Goal: Transaction & Acquisition: Purchase product/service

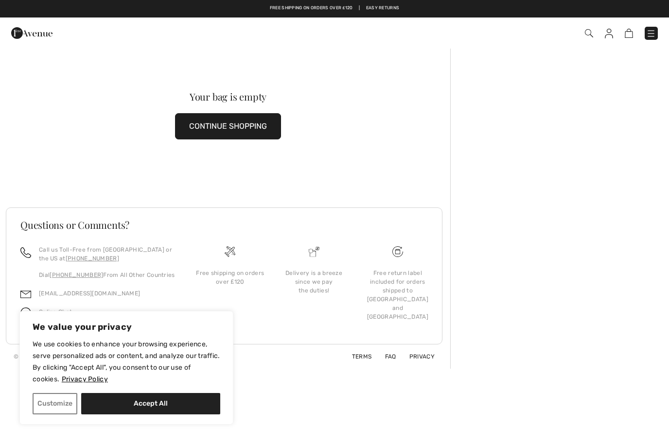
click at [56, 403] on button "Customize" at bounding box center [55, 403] width 45 height 21
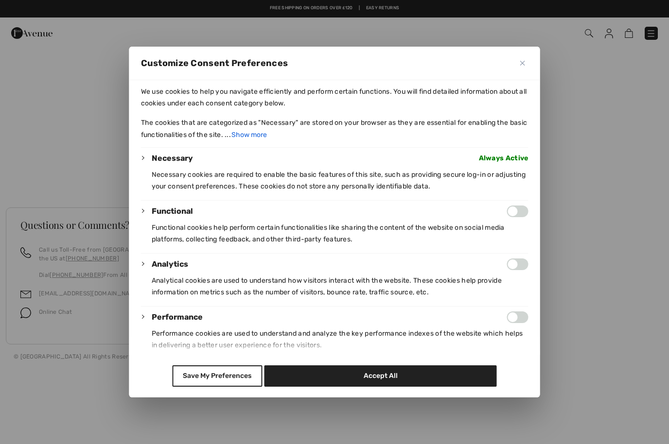
click at [403, 387] on button "Accept All" at bounding box center [380, 375] width 232 height 21
checkbox input "true"
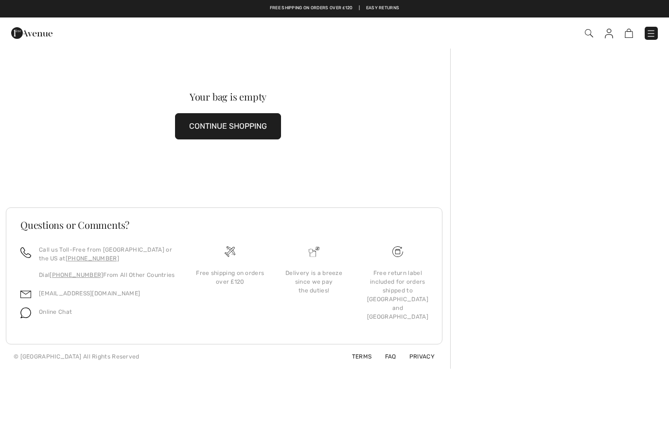
click at [591, 30] on img at bounding box center [589, 33] width 8 height 8
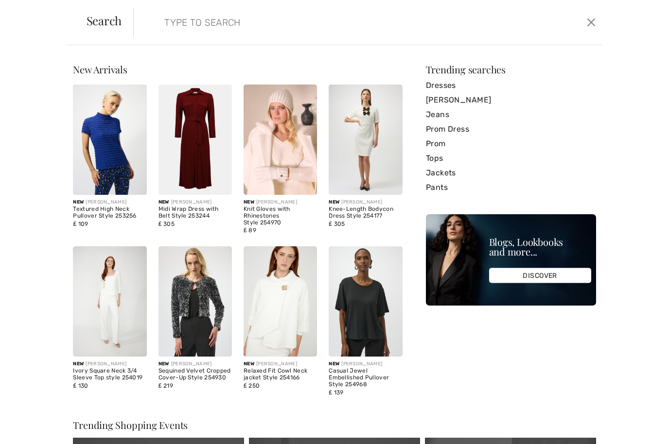
click at [279, 30] on input "search" at bounding box center [317, 22] width 320 height 29
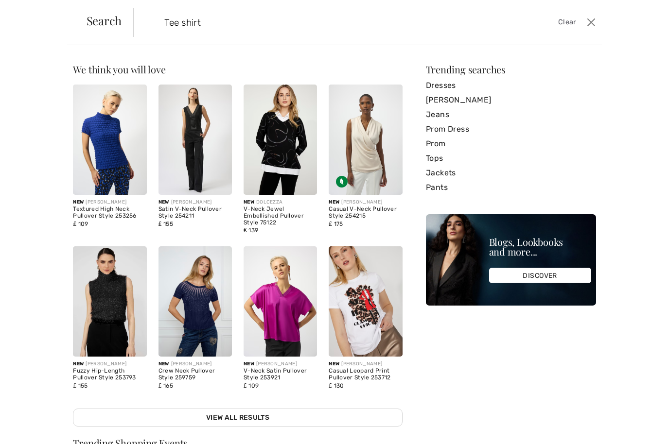
type input "Tee shirt"
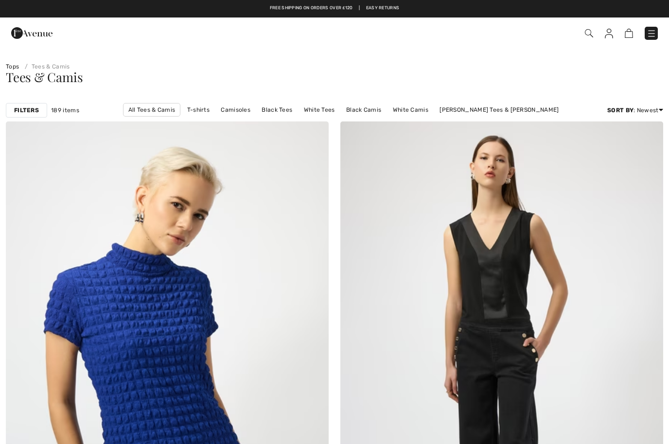
checkbox input "true"
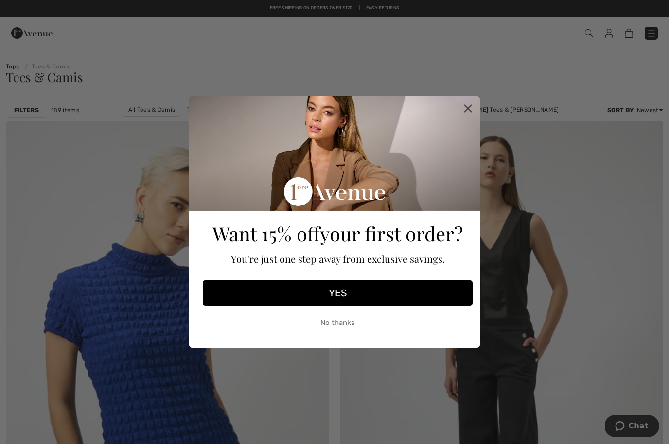
click at [323, 297] on button "YES" at bounding box center [338, 292] width 270 height 25
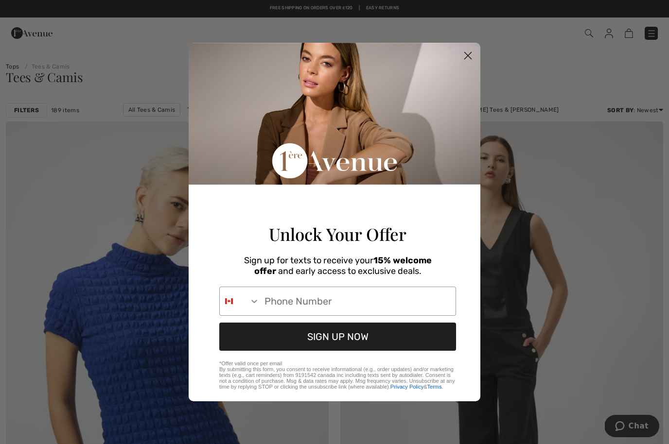
click at [465, 52] on icon "Close dialog" at bounding box center [468, 55] width 7 height 7
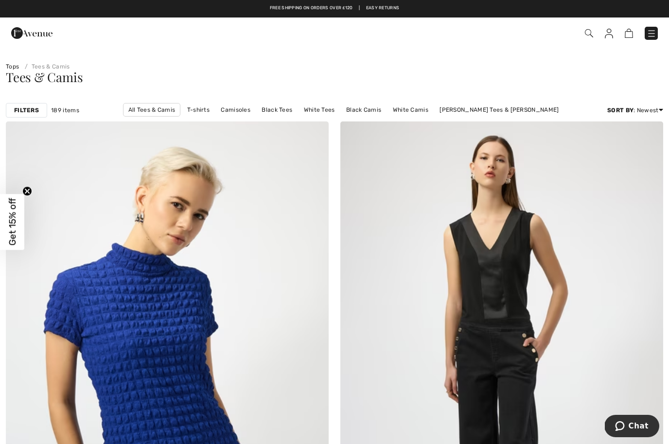
click at [182, 107] on link "T-shirts" at bounding box center [198, 110] width 32 height 13
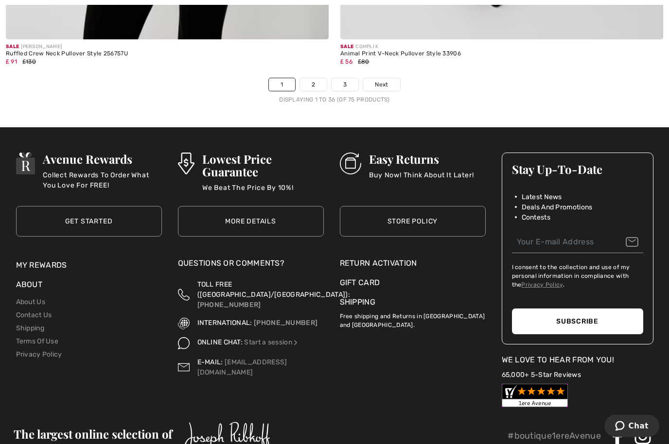
scroll to position [9676, 0]
click at [394, 78] on link "Next" at bounding box center [381, 84] width 36 height 13
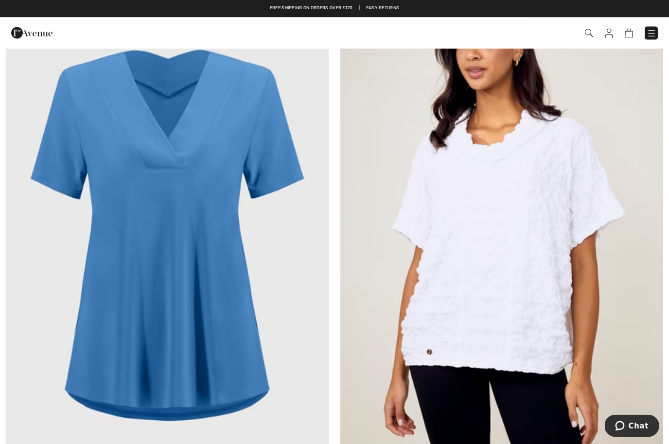
scroll to position [657, 0]
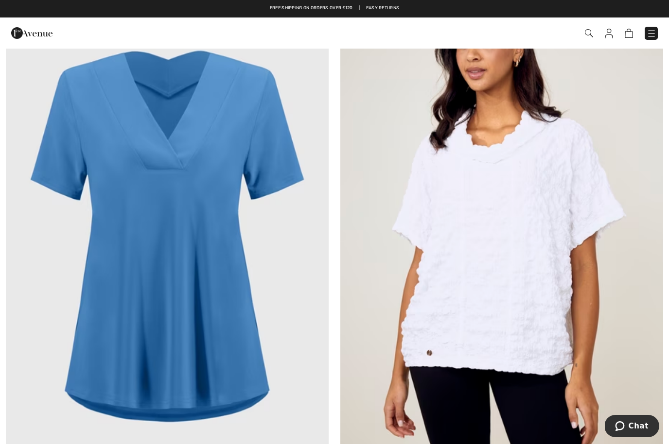
click at [128, 270] on img at bounding box center [167, 229] width 323 height 484
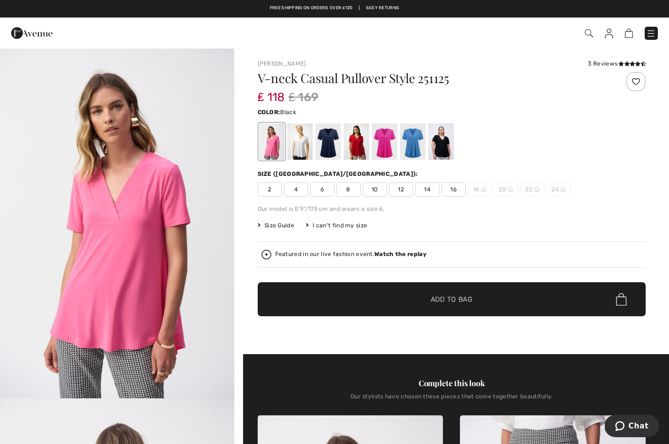
click at [446, 143] on div at bounding box center [440, 141] width 25 height 36
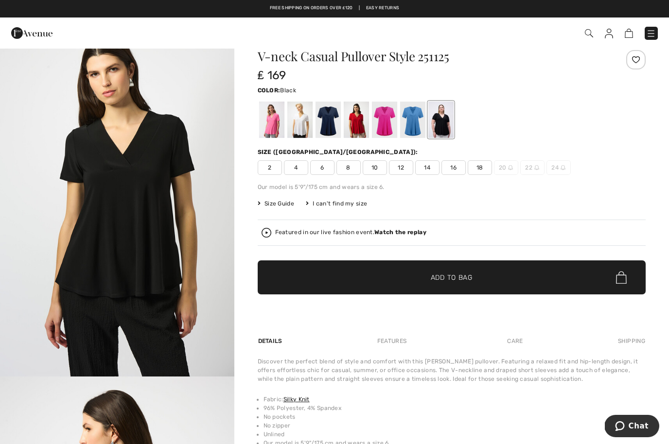
scroll to position [24, 0]
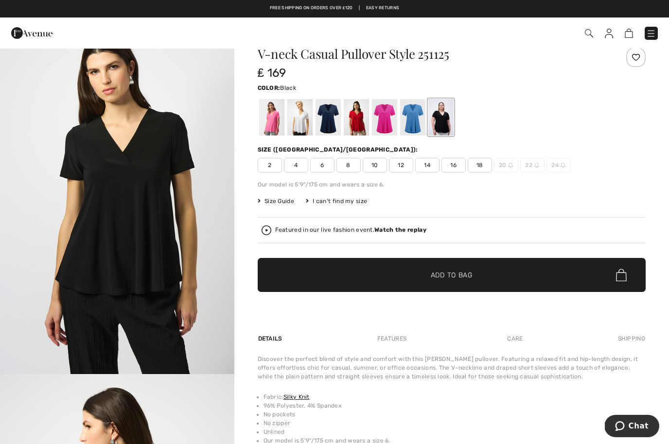
click at [350, 167] on span "8" at bounding box center [348, 165] width 24 height 15
click at [411, 117] on div at bounding box center [412, 117] width 25 height 36
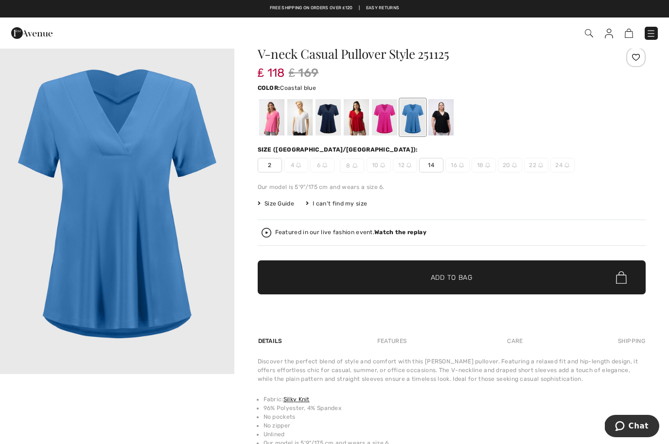
click at [386, 122] on div at bounding box center [383, 117] width 25 height 36
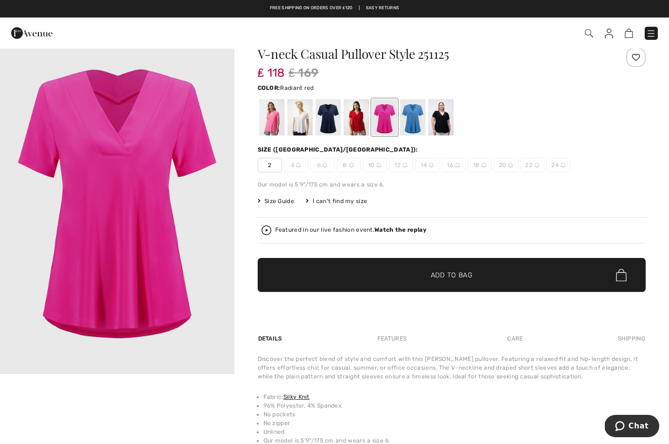
click at [355, 122] on div at bounding box center [355, 117] width 25 height 36
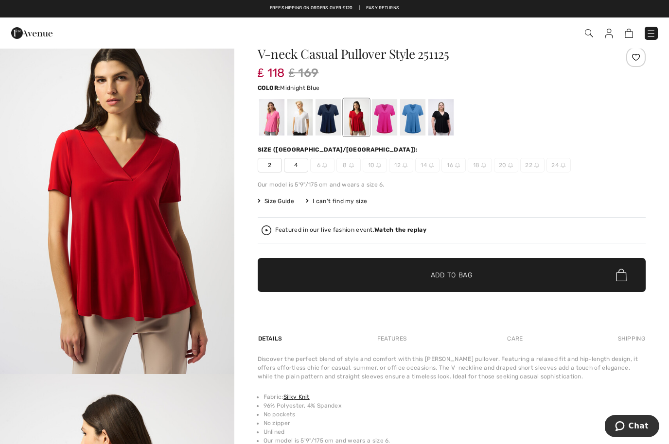
click at [328, 122] on div at bounding box center [327, 117] width 25 height 36
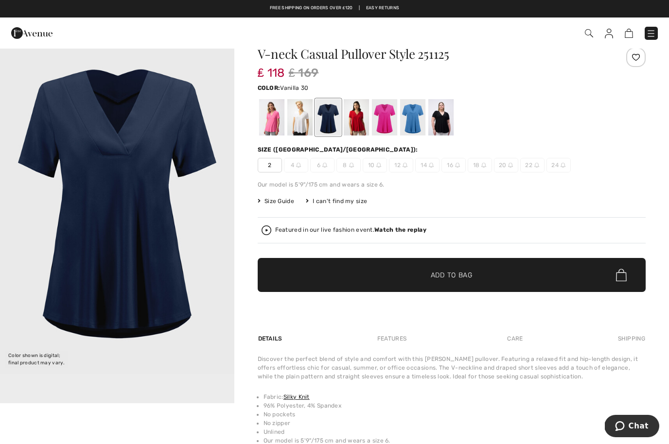
click at [301, 121] on div at bounding box center [299, 117] width 25 height 36
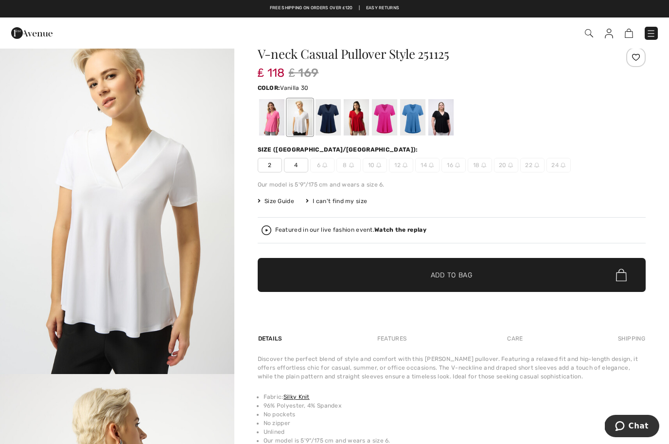
click at [259, 127] on div at bounding box center [271, 117] width 25 height 36
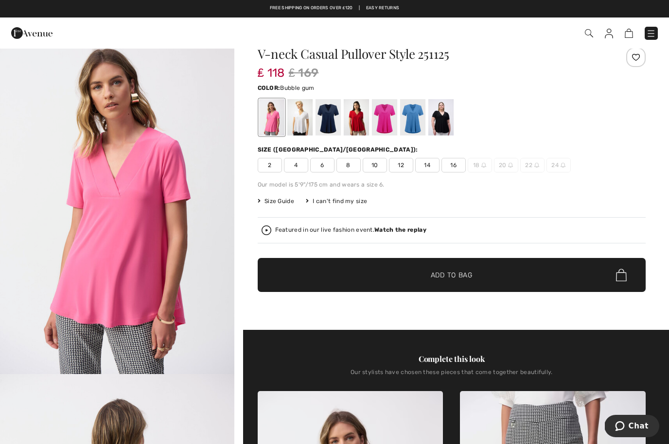
scroll to position [0, 0]
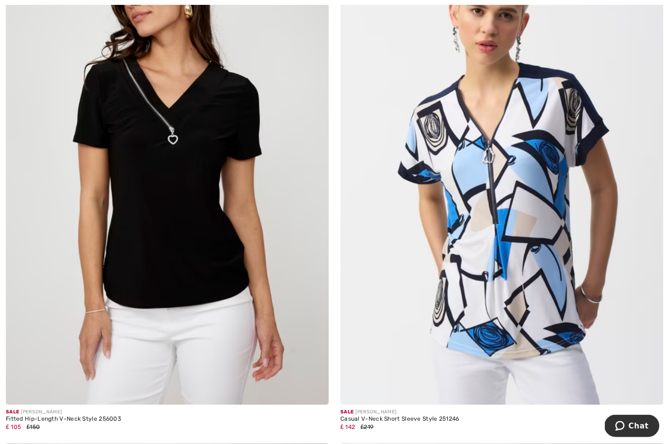
scroll to position [2291, 0]
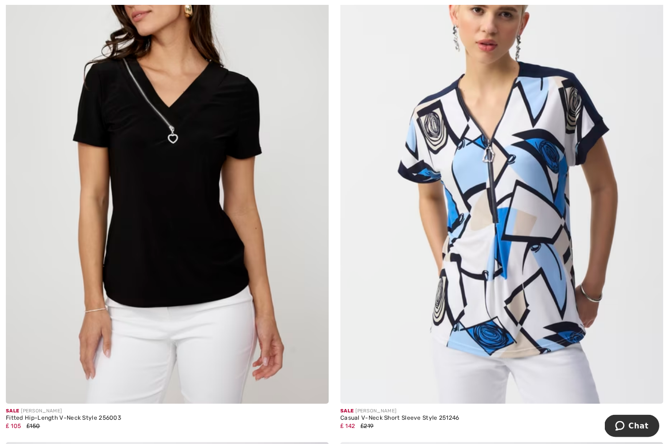
click at [130, 190] on img at bounding box center [167, 162] width 323 height 484
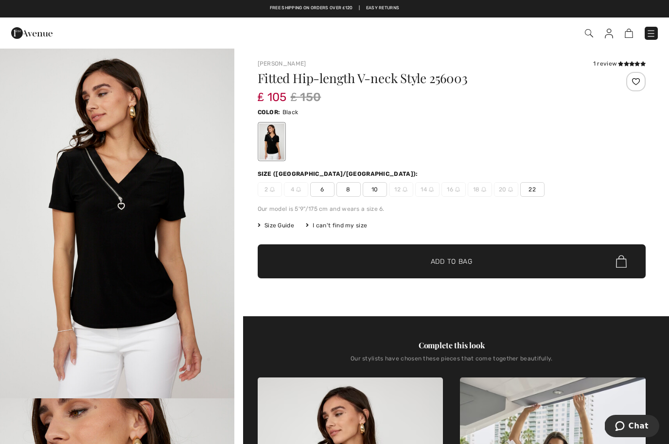
click at [351, 191] on span "8" at bounding box center [348, 189] width 24 height 15
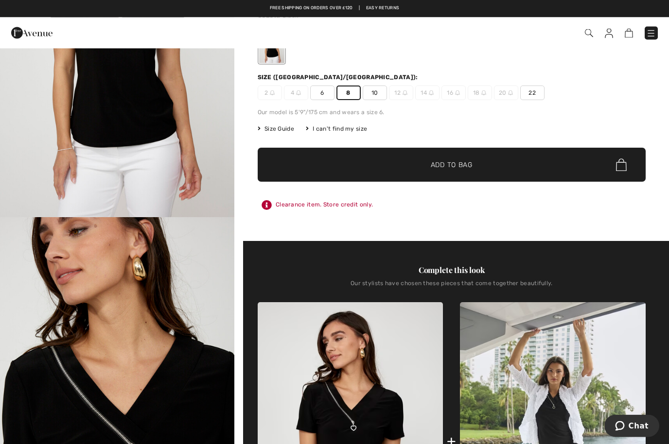
scroll to position [56, 0]
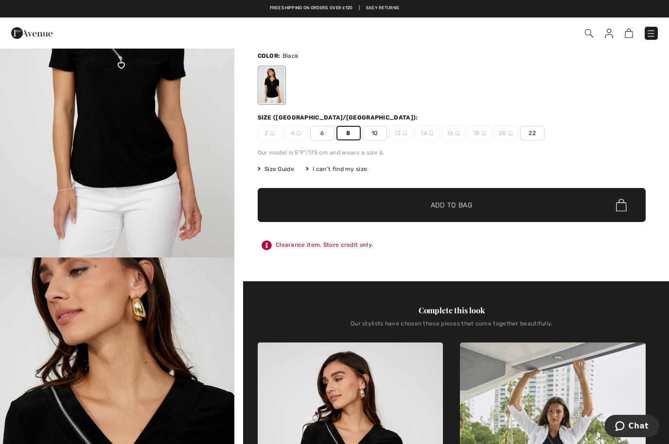
click at [480, 207] on span "✔ Added to Bag Add to Bag" at bounding box center [452, 205] width 388 height 34
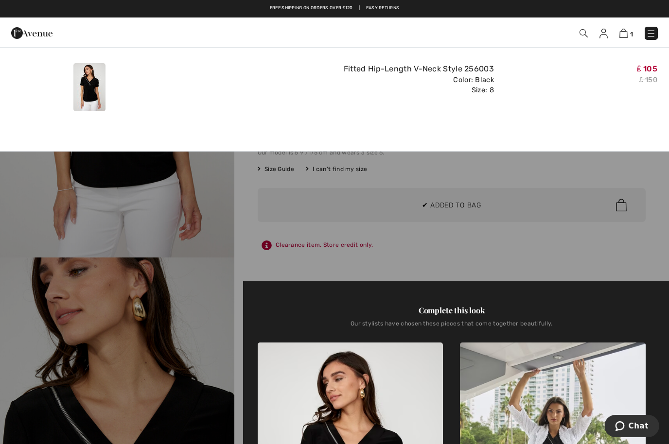
scroll to position [0, 0]
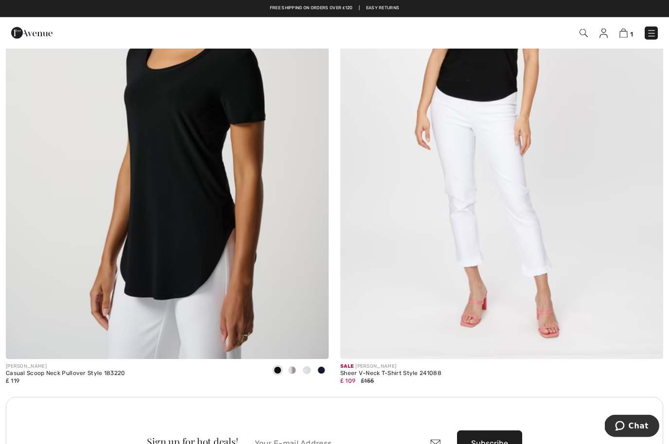
scroll to position [6094, 0]
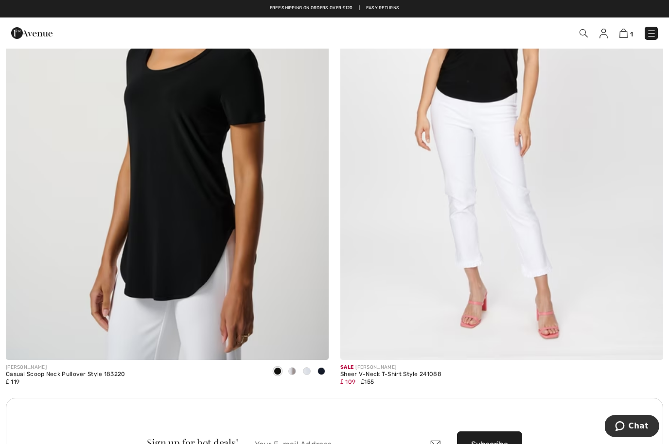
click at [552, 288] on img at bounding box center [501, 118] width 323 height 484
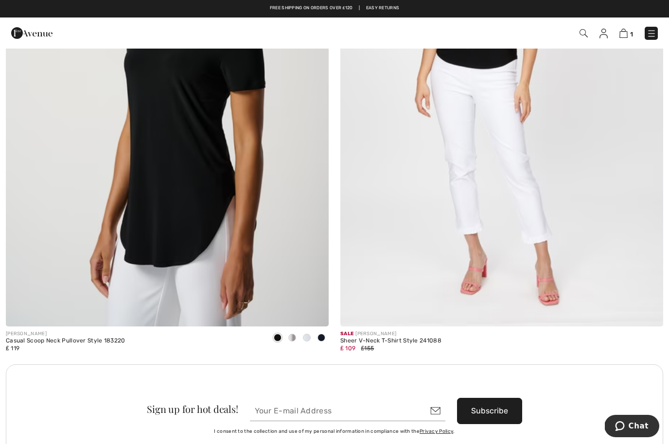
click at [122, 208] on img at bounding box center [167, 85] width 323 height 484
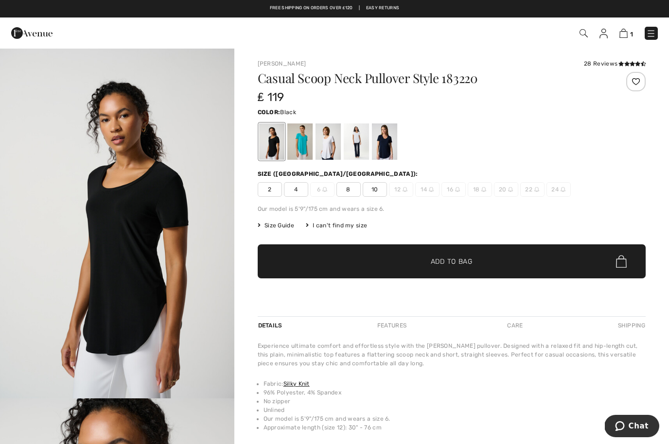
click at [352, 189] on span "8" at bounding box center [348, 189] width 24 height 15
click at [447, 267] on span "✔ Added to Bag Add to Bag" at bounding box center [452, 261] width 388 height 34
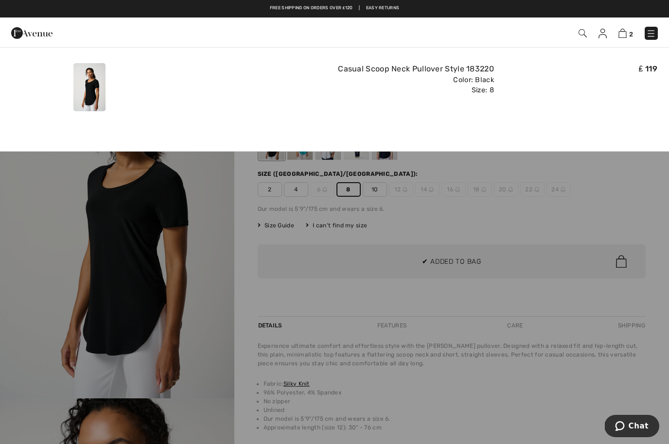
click at [597, 113] on div "₤ 119" at bounding box center [579, 87] width 163 height 56
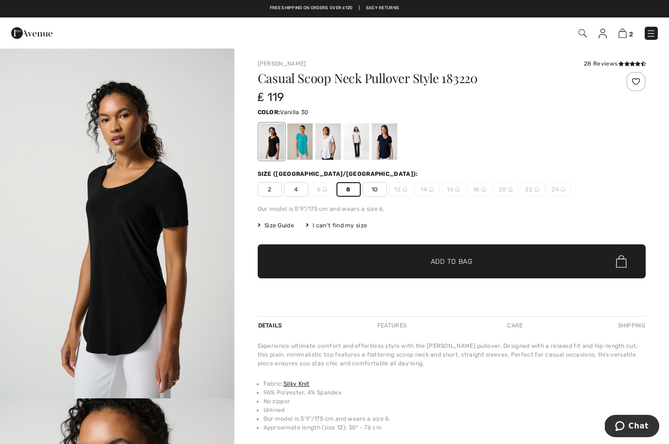
click at [326, 151] on div at bounding box center [327, 141] width 25 height 36
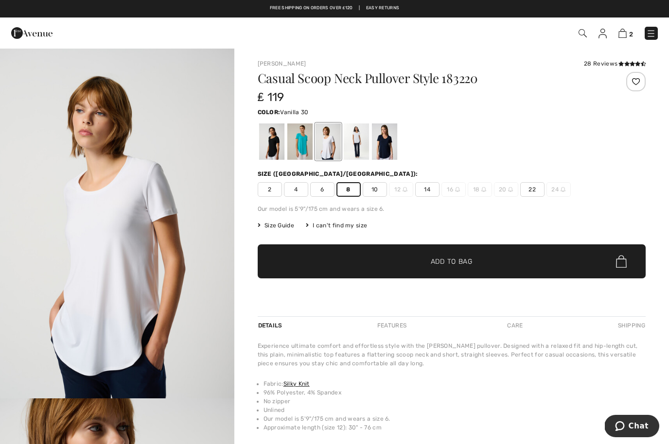
click at [513, 259] on span "✔ Added to Bag Add to Bag" at bounding box center [452, 261] width 388 height 34
click at [357, 146] on div at bounding box center [355, 141] width 25 height 36
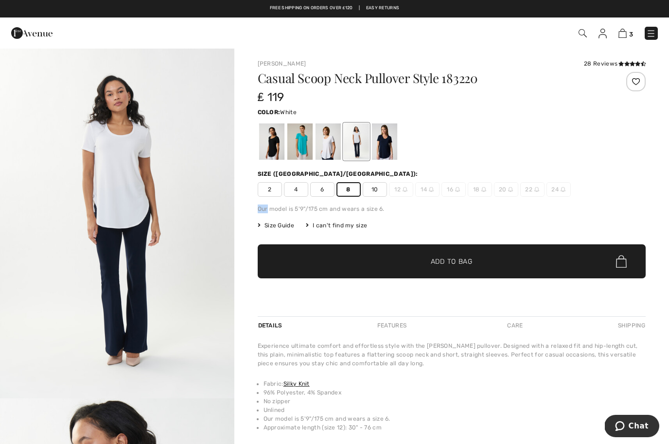
click at [461, 265] on span "Add to Bag" at bounding box center [452, 262] width 42 height 10
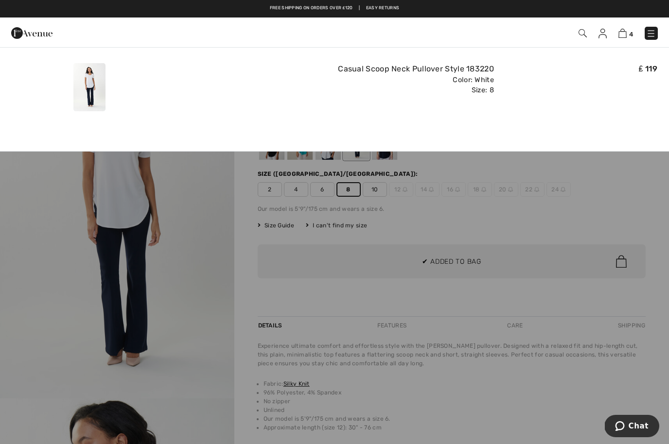
click at [609, 117] on div "Added to Bag [PERSON_NAME] Casual Scoop Neck Pullover Style 183220 ₤ 119 Color:…" at bounding box center [334, 85] width 669 height 76
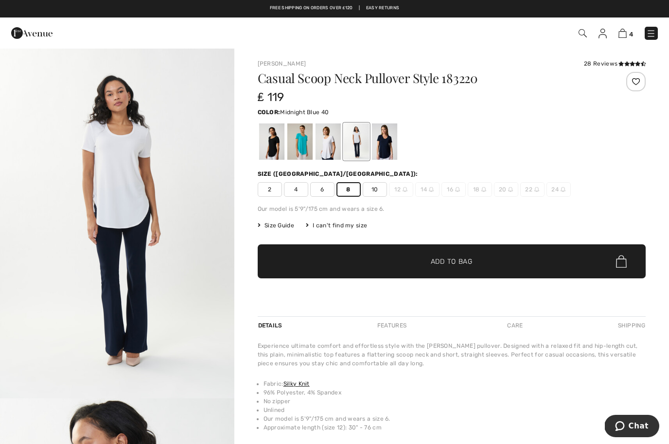
click at [384, 140] on div at bounding box center [383, 141] width 25 height 36
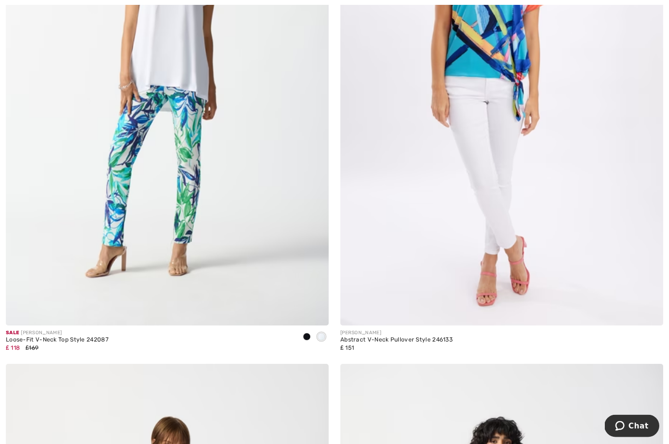
scroll to position [7300, 0]
click at [91, 148] on img at bounding box center [167, 84] width 323 height 484
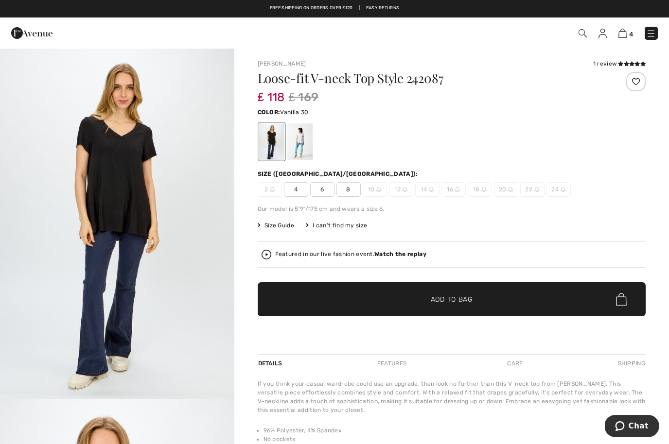
click at [306, 143] on div at bounding box center [299, 141] width 25 height 36
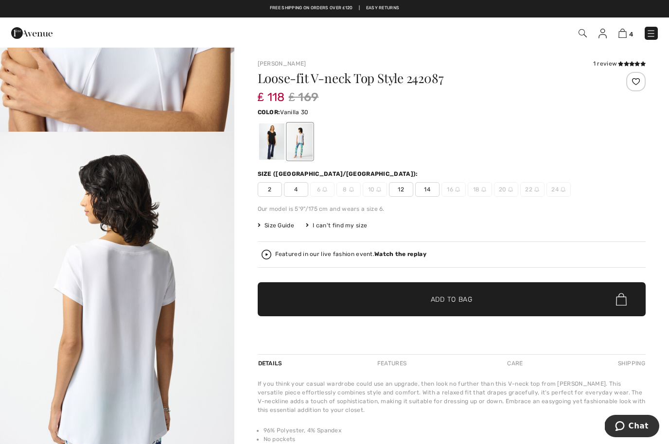
scroll to position [568, 0]
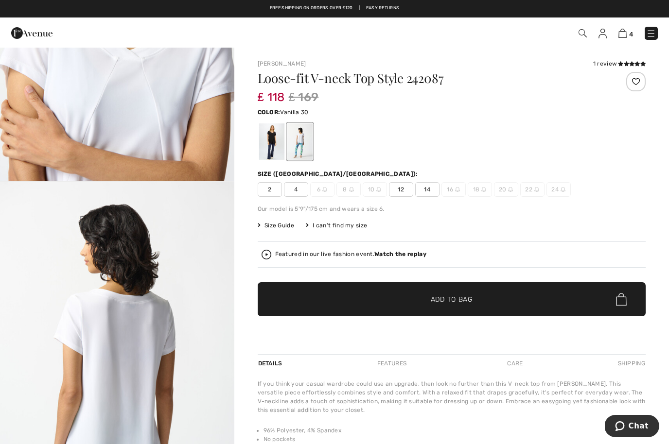
click at [268, 145] on div at bounding box center [271, 141] width 25 height 36
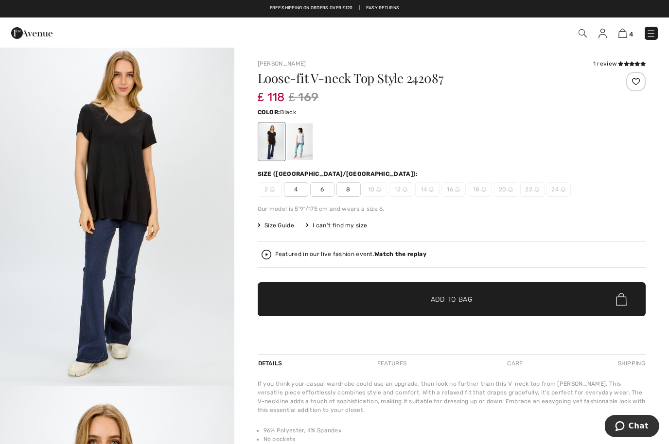
scroll to position [0, 0]
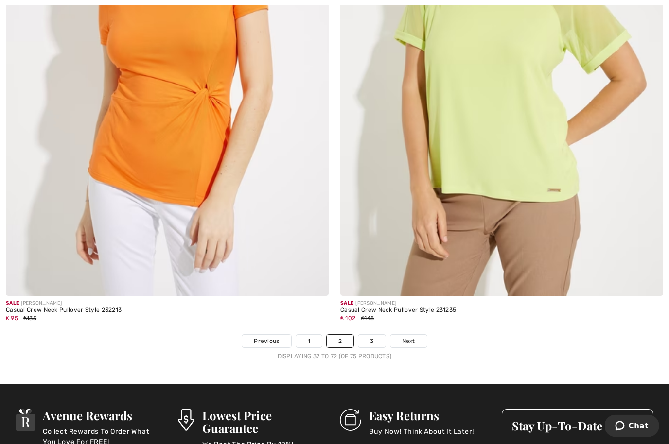
scroll to position [9419, 0]
click at [418, 335] on link "Next" at bounding box center [408, 341] width 36 height 13
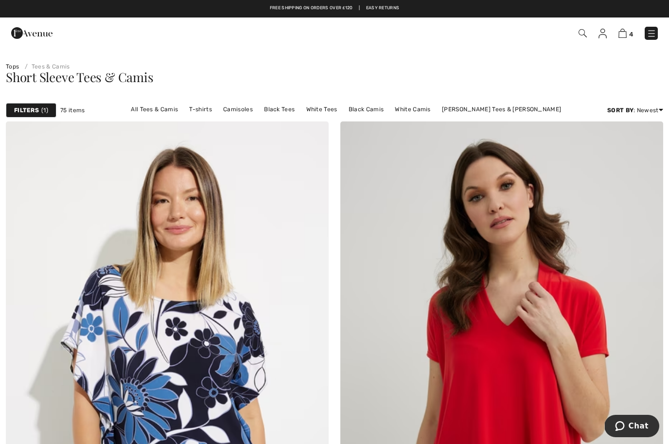
click at [626, 33] on img at bounding box center [622, 33] width 8 height 9
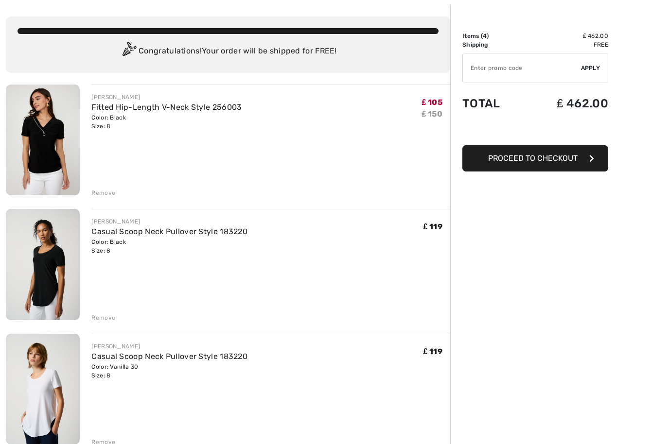
scroll to position [43, 0]
click at [108, 191] on div "Remove" at bounding box center [103, 193] width 24 height 9
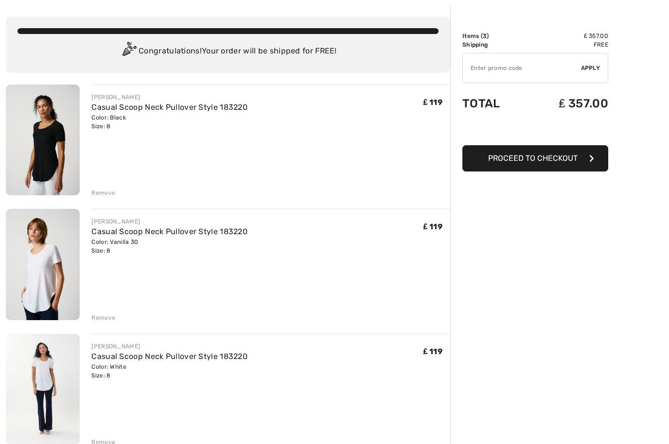
click at [102, 444] on div "Remove" at bounding box center [103, 442] width 24 height 9
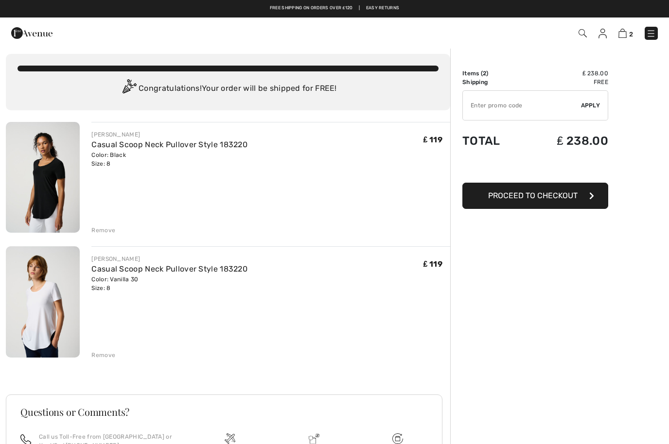
scroll to position [0, 0]
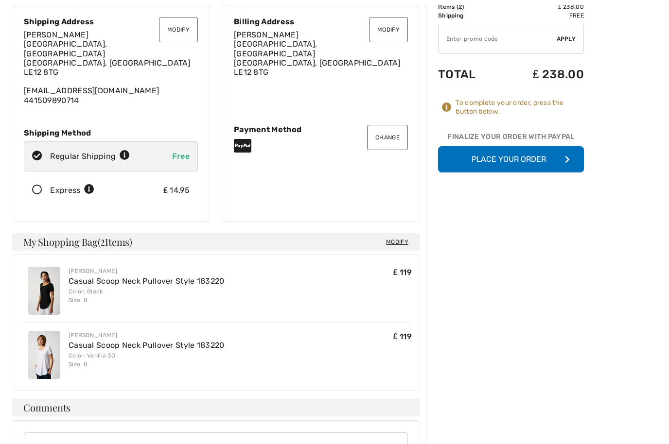
scroll to position [69, 0]
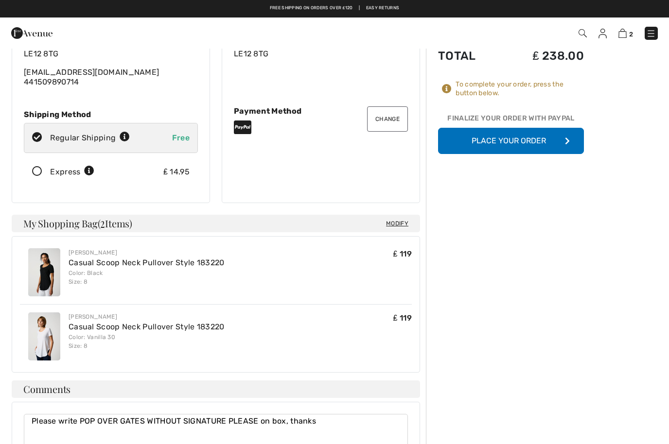
scroll to position [90, 0]
type textarea "Please write POP OVER GATES WITHOUT SIGNATURE PLEASE on box, thanks"
click at [567, 144] on icon "button" at bounding box center [567, 142] width 5 height 8
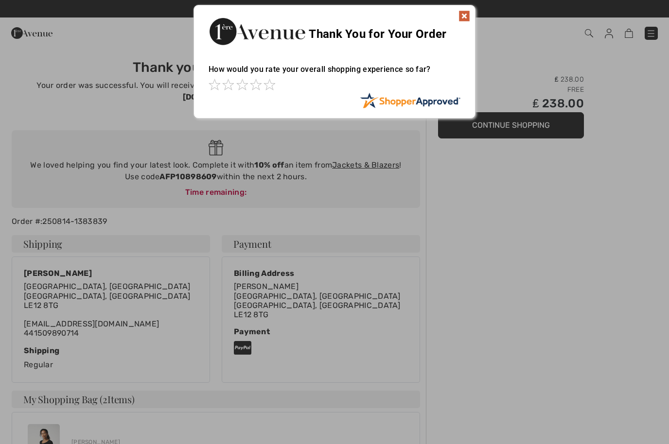
click at [529, 255] on div at bounding box center [334, 222] width 669 height 444
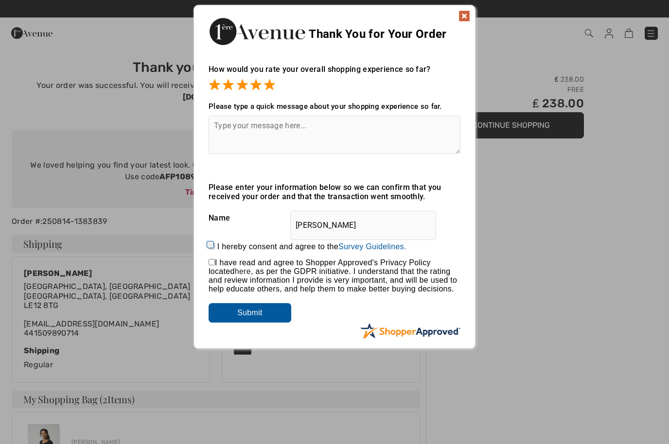
click at [272, 323] on input "Submit" at bounding box center [249, 312] width 83 height 19
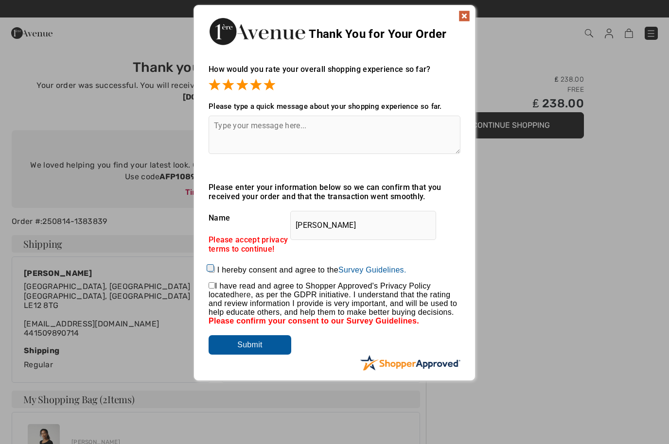
click at [215, 266] on input "I hereby consent and agree to the By submitting a review, you grant permission …" at bounding box center [211, 269] width 6 height 6
checkbox input "true"
click at [269, 354] on input "Submit" at bounding box center [249, 344] width 83 height 19
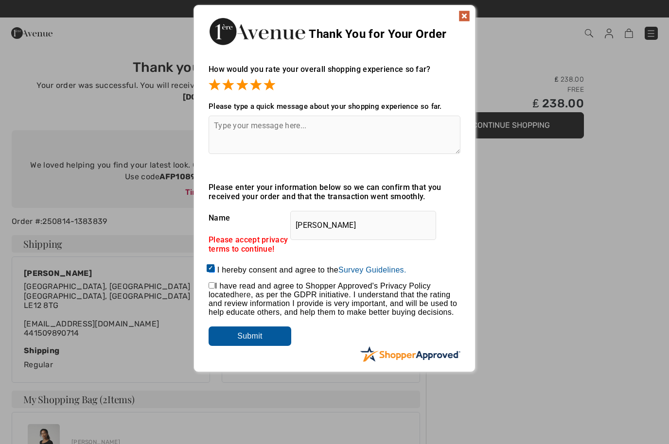
click at [215, 287] on input "checkbox" at bounding box center [211, 285] width 6 height 6
checkbox input "true"
click at [268, 336] on input "Submit" at bounding box center [249, 336] width 83 height 19
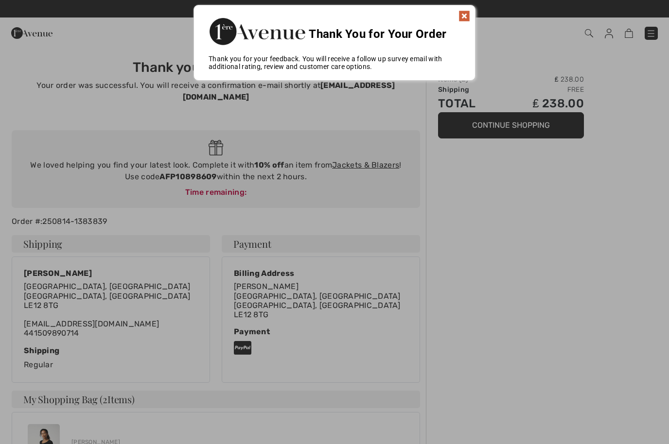
click at [383, 156] on div at bounding box center [334, 222] width 669 height 444
click at [385, 149] on div at bounding box center [334, 222] width 669 height 444
click at [463, 17] on img at bounding box center [464, 16] width 12 height 12
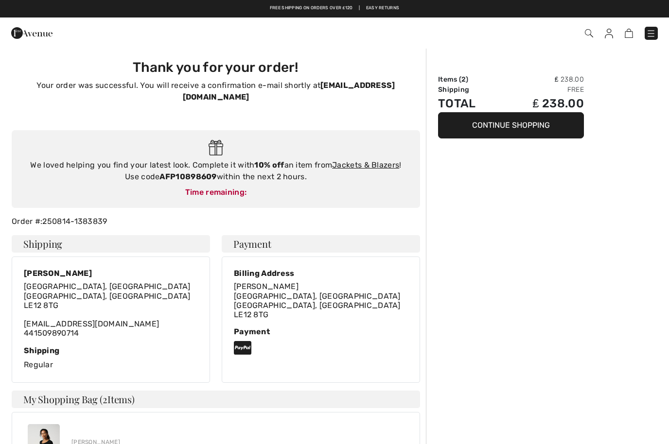
click at [467, 15] on div "Free shipping on orders over ₤120 | Easy Returns" at bounding box center [334, 13] width 659 height 17
click at [380, 160] on link "Jackets & Blazers" at bounding box center [365, 164] width 67 height 9
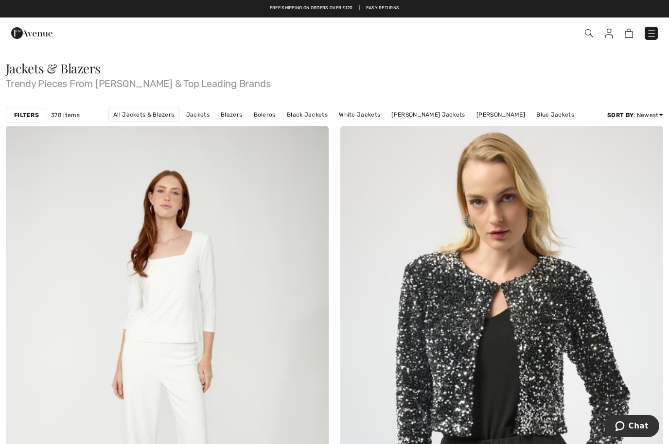
click at [632, 145] on link "Price: Low to High" at bounding box center [624, 141] width 62 height 15
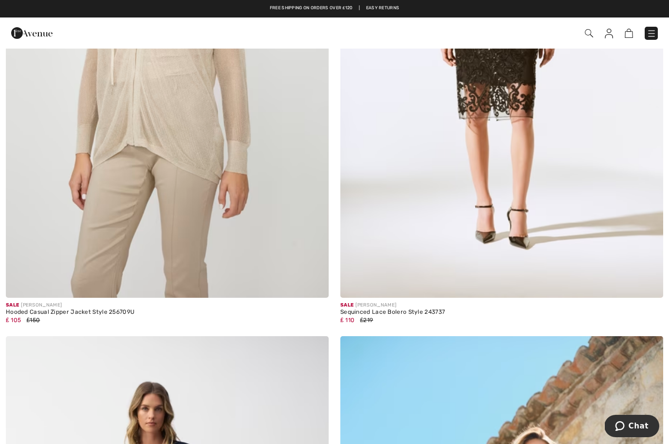
scroll to position [805, 0]
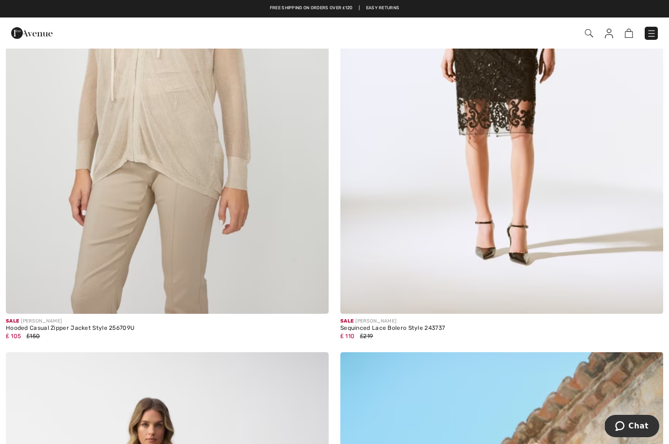
click at [610, 33] on img at bounding box center [609, 34] width 8 height 10
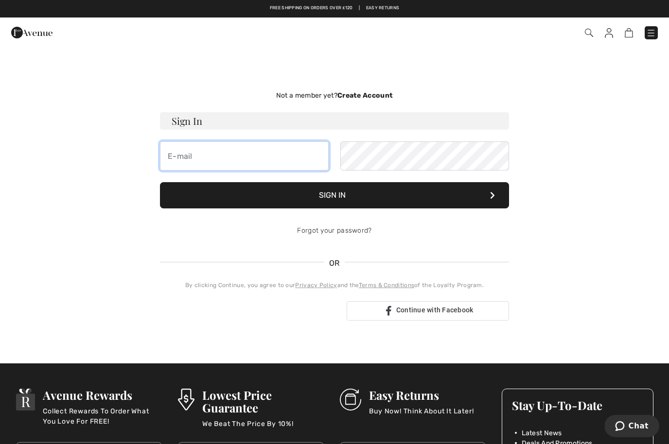
type input "ninacoley@hotmail.com"
click at [334, 195] on button "Sign In" at bounding box center [334, 195] width 349 height 26
